Goal: Find specific page/section: Find specific page/section

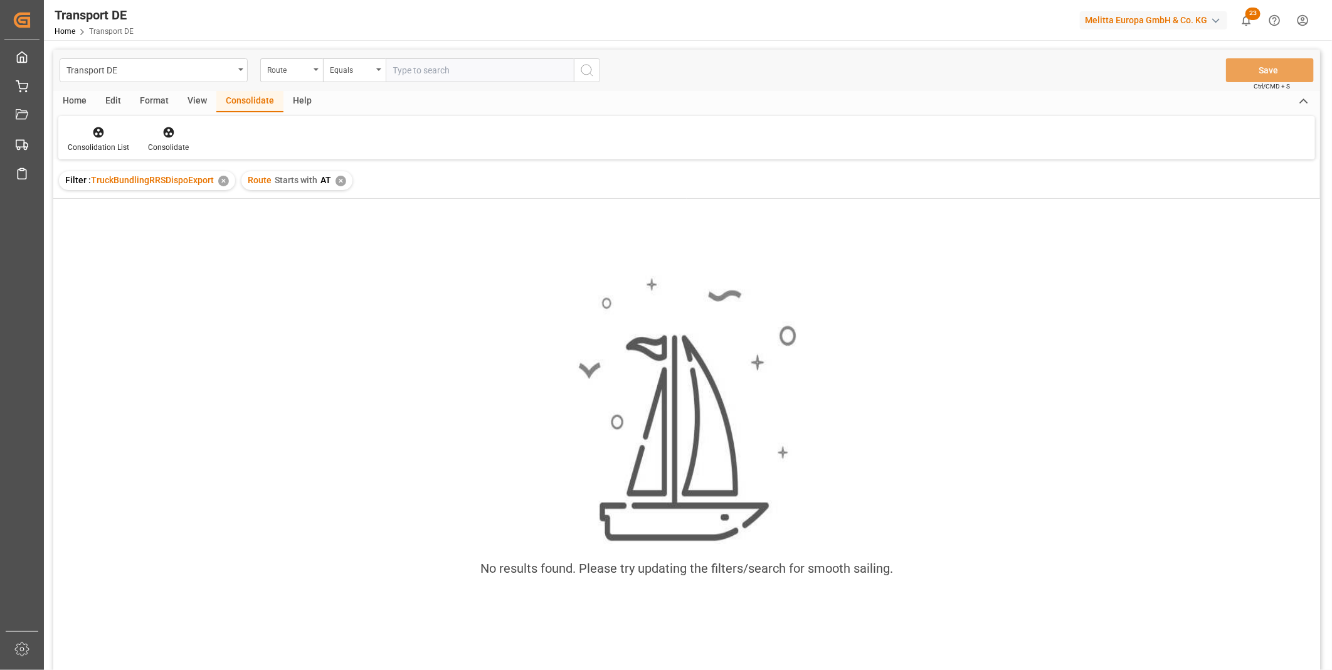
click at [334, 174] on div "Route Starts with AT ✕" at bounding box center [296, 180] width 111 height 19
click at [337, 176] on div "✕" at bounding box center [341, 181] width 11 height 11
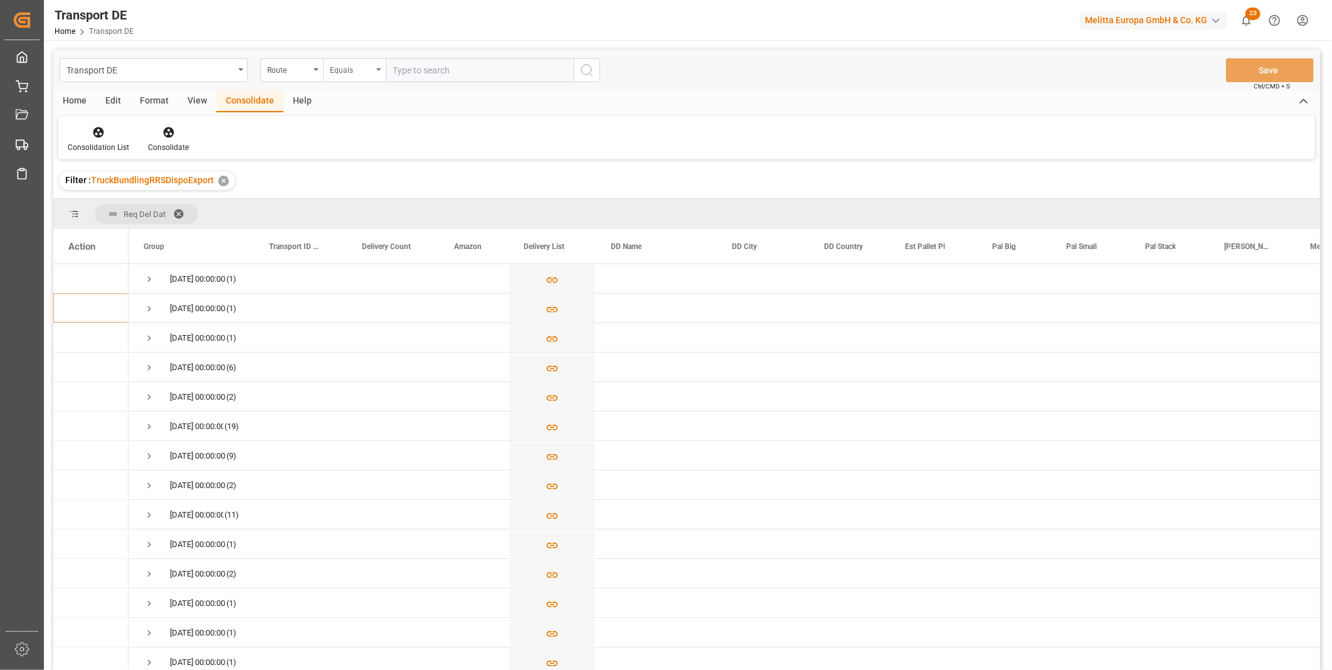
click at [346, 68] on div "Equals" at bounding box center [351, 68] width 43 height 14
click at [344, 205] on div "Starts with" at bounding box center [417, 207] width 187 height 26
type input "IT"
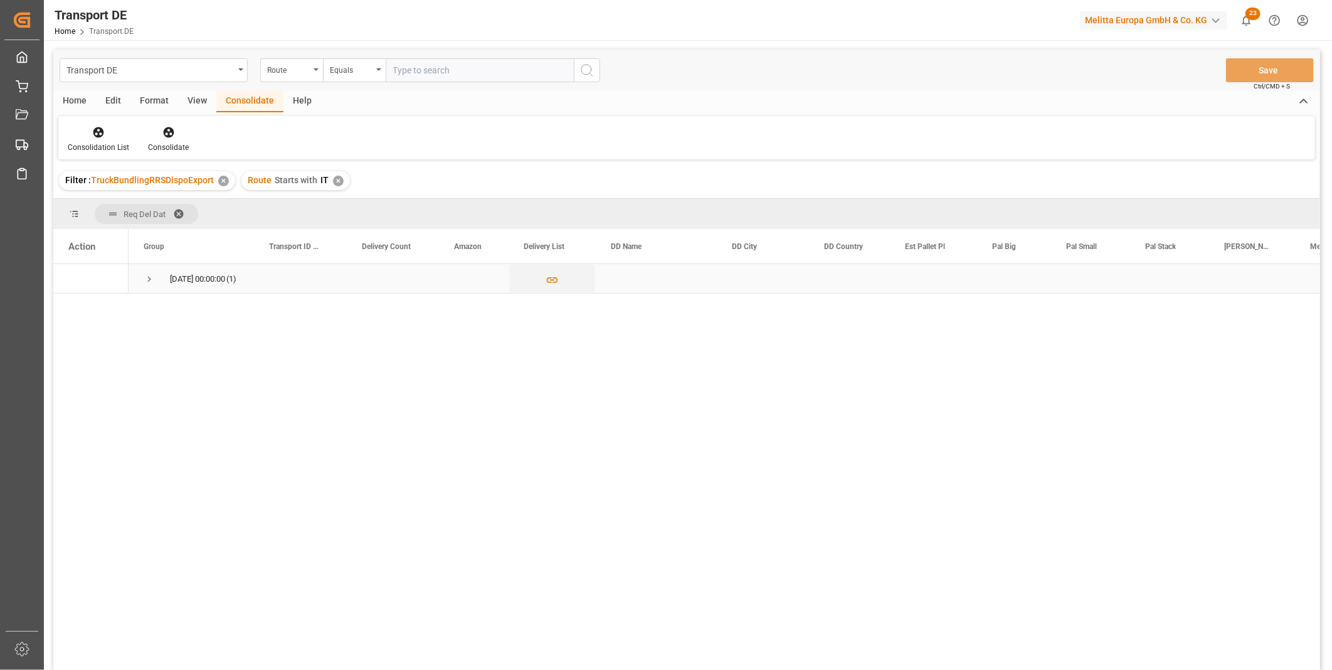
click at [152, 270] on span "Press SPACE to select this row." at bounding box center [149, 279] width 11 height 29
